Goal: Find specific page/section: Find specific page/section

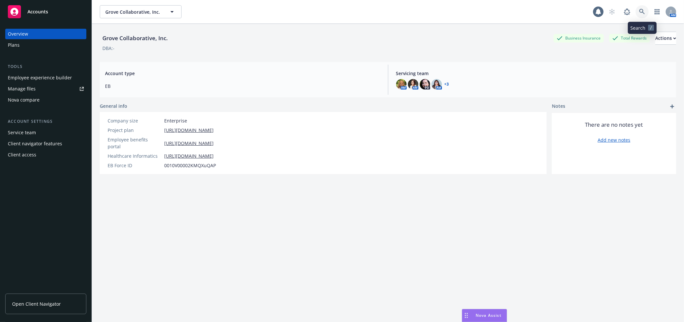
click at [639, 12] on icon at bounding box center [642, 12] width 6 height 6
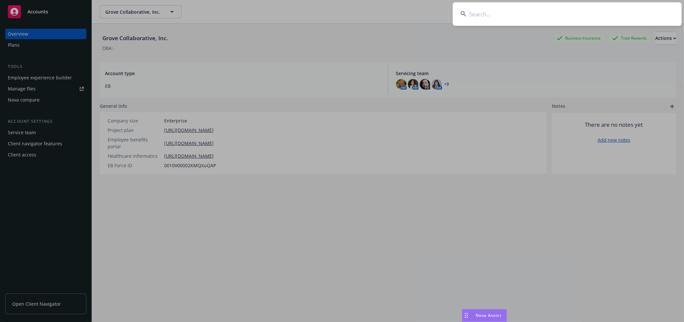
type input "o"
type input "d"
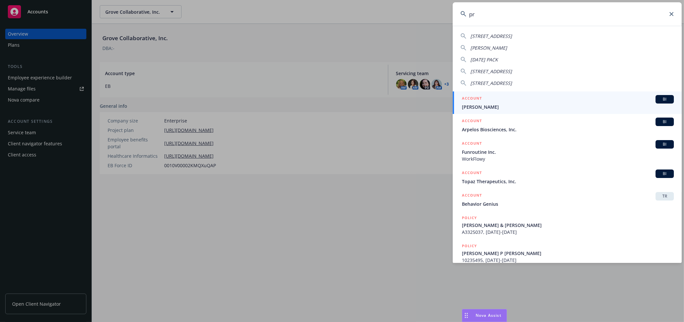
type input "p"
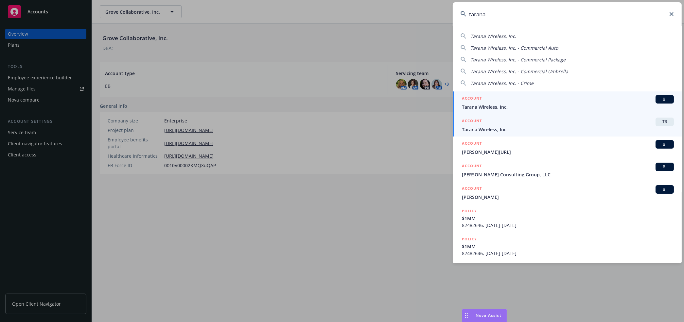
type input "tarana"
click at [519, 126] on span "Tarana Wireless, Inc." at bounding box center [568, 129] width 212 height 7
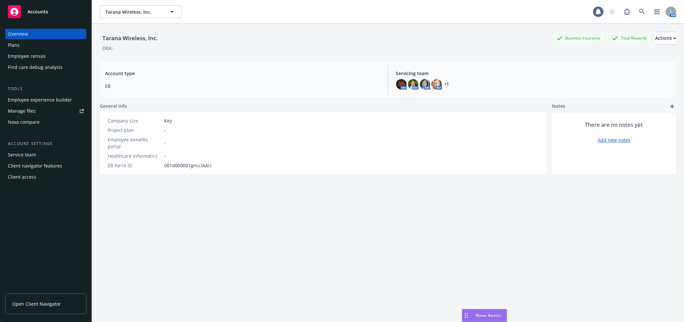
click at [39, 57] on div "Employee census" at bounding box center [27, 56] width 38 height 10
